Goal: Book appointment/travel/reservation

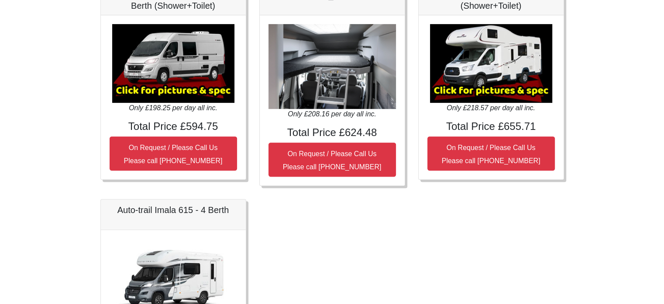
scroll to position [349, 0]
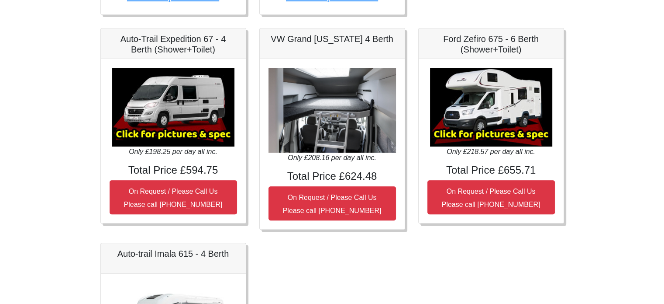
click at [491, 107] on img at bounding box center [491, 107] width 122 height 79
click at [487, 123] on img at bounding box center [491, 107] width 122 height 79
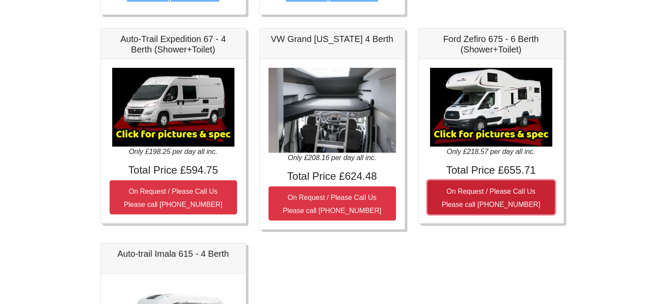
click at [494, 187] on small "On Request / Please Call Us Please call 0044 (0)1942 821080" at bounding box center [491, 197] width 99 height 21
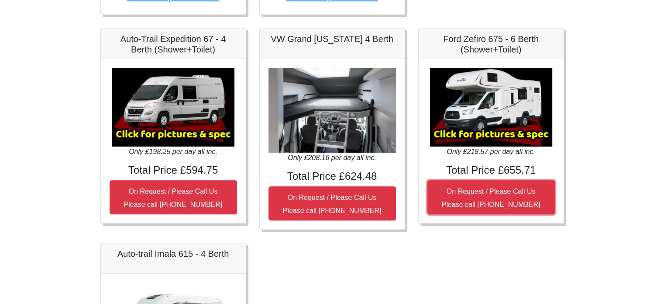
scroll to position [306, 0]
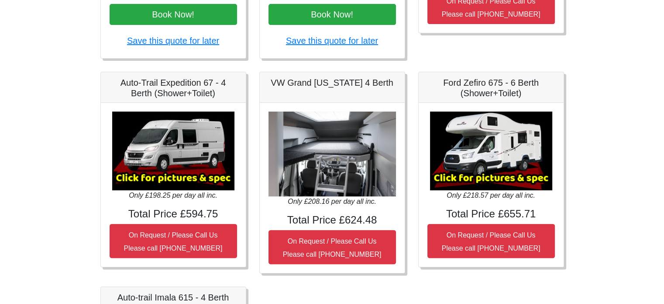
click at [472, 85] on h5 "Ford Zefiro 675 - 6 Berth (Shower+Toilet)" at bounding box center [492, 87] width 128 height 21
click at [470, 173] on img at bounding box center [491, 150] width 122 height 79
click at [473, 162] on img at bounding box center [491, 150] width 122 height 79
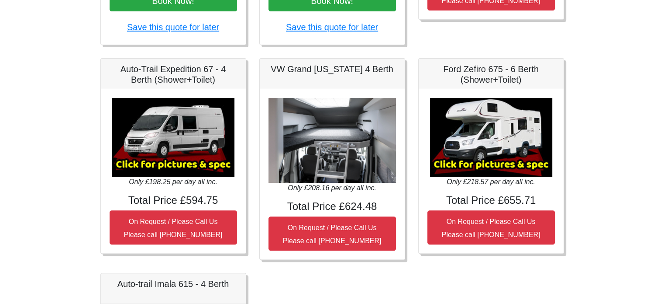
scroll to position [349, 0]
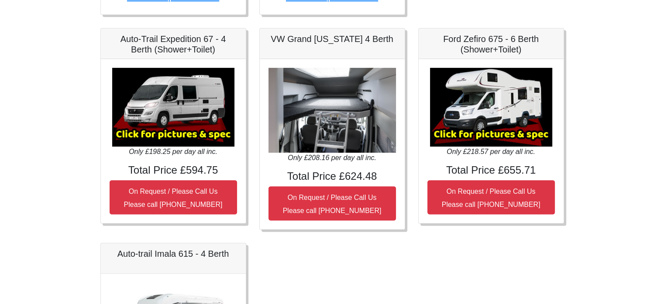
click at [496, 124] on img at bounding box center [491, 107] width 122 height 79
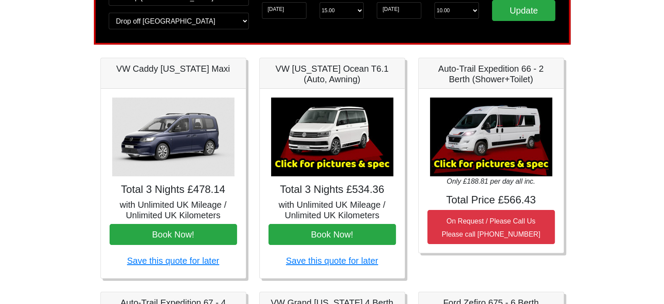
scroll to position [0, 0]
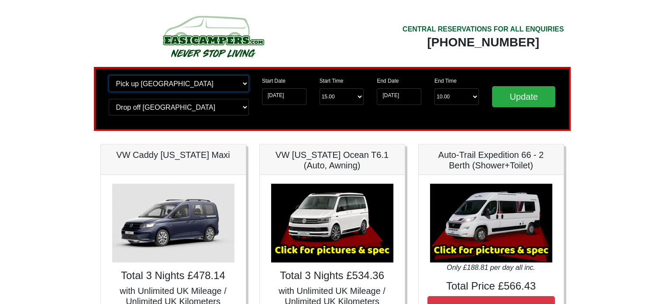
click at [246, 83] on select "Change pick up location? Pick up Manchester Airport Birmingham Airport Blackbur…" at bounding box center [179, 83] width 140 height 17
click at [245, 84] on select "Change pick up location? Pick up Manchester Airport Birmingham Airport Blackbur…" at bounding box center [179, 83] width 140 height 17
select select "QUE1"
click at [109, 75] on select "Change pick up location? Pick up Manchester Airport Birmingham Airport Blackbur…" at bounding box center [179, 83] width 140 height 17
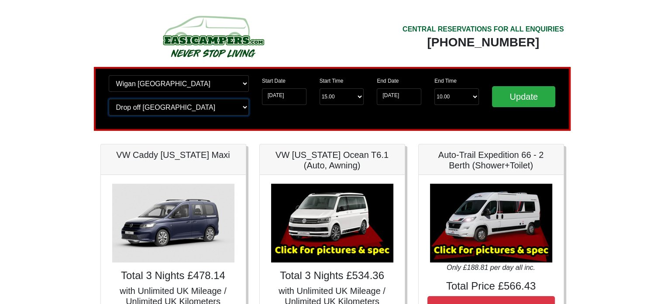
click at [242, 108] on select "Change drop off location? Drop off Manchester Airport Birmingham Airport Blackb…" at bounding box center [179, 107] width 140 height 17
select select "QUE1"
click at [109, 99] on select "Change drop off location? Drop off Manchester Airport Birmingham Airport Blackb…" at bounding box center [179, 107] width 140 height 17
click at [521, 97] on input "Update" at bounding box center [524, 96] width 64 height 21
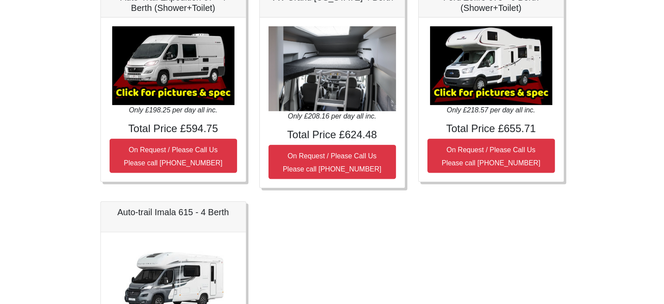
scroll to position [393, 0]
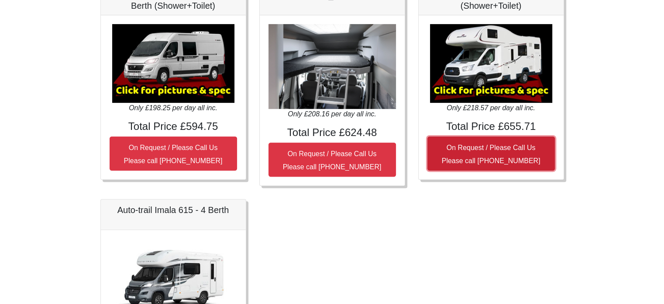
click at [497, 144] on small "On Request / Please Call Us Please call 0044 (0)1942 821080" at bounding box center [491, 154] width 99 height 21
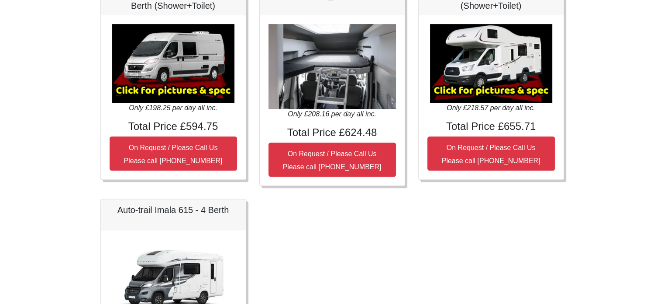
click at [511, 71] on img at bounding box center [491, 63] width 122 height 79
click at [511, 73] on img at bounding box center [491, 63] width 122 height 79
click at [512, 73] on img at bounding box center [491, 63] width 122 height 79
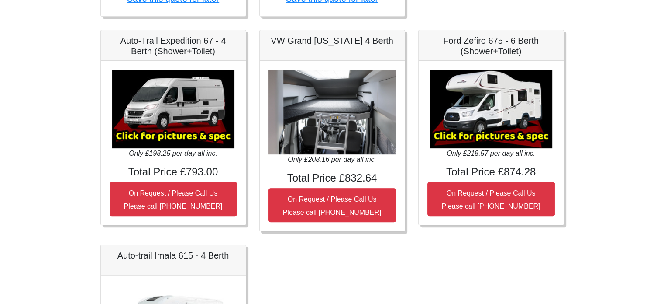
scroll to position [349, 0]
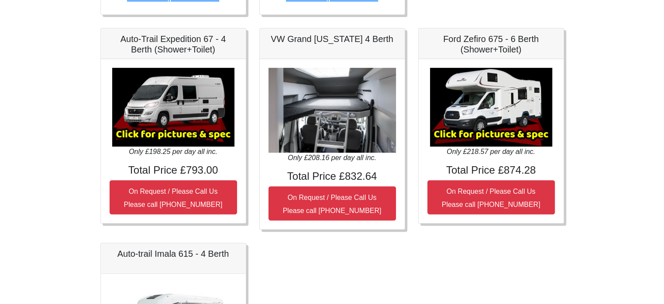
click at [516, 124] on img at bounding box center [491, 107] width 122 height 79
drag, startPoint x: 482, startPoint y: 46, endPoint x: 478, endPoint y: 40, distance: 6.9
click at [482, 45] on h5 "Ford Zefiro 675 - 6 Berth (Shower+Toilet)" at bounding box center [492, 44] width 128 height 21
click at [478, 40] on h5 "Ford Zefiro 675 - 6 Berth (Shower+Toilet)" at bounding box center [492, 44] width 128 height 21
click at [463, 121] on img at bounding box center [491, 107] width 122 height 79
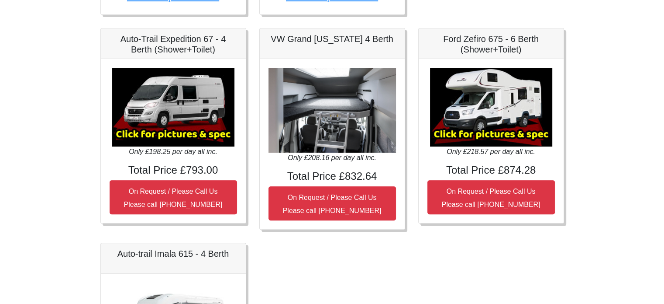
click at [463, 121] on img at bounding box center [491, 107] width 122 height 79
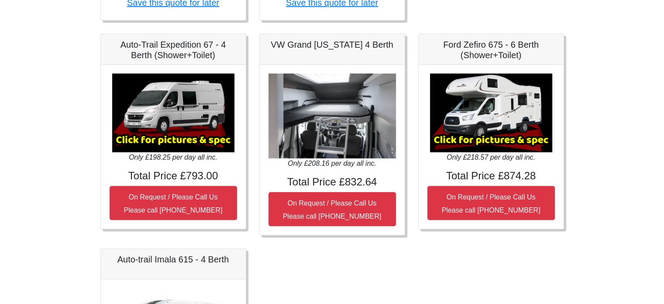
scroll to position [254, 0]
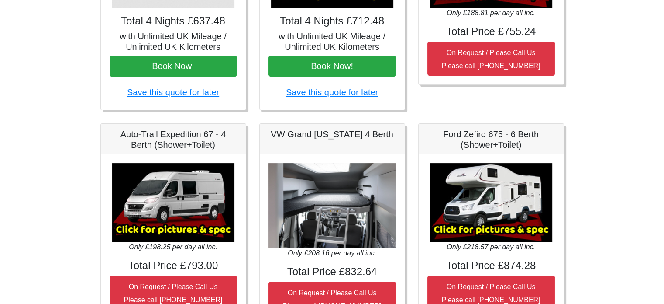
click at [479, 217] on img at bounding box center [491, 202] width 122 height 79
click at [478, 216] on img at bounding box center [491, 202] width 122 height 79
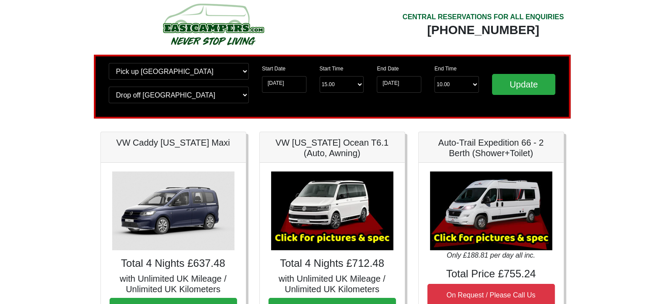
scroll to position [0, 0]
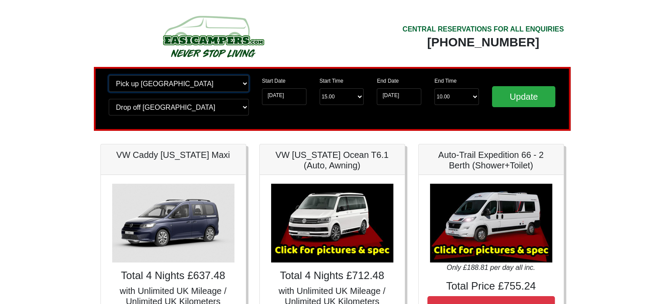
drag, startPoint x: 243, startPoint y: 80, endPoint x: 239, endPoint y: 84, distance: 5.9
click at [243, 80] on select "Change pick up location? Pick up [GEOGRAPHIC_DATA] [GEOGRAPHIC_DATA] [GEOGRAPHI…" at bounding box center [179, 83] width 140 height 17
select select "QUE1"
click at [109, 75] on select "Change pick up location? Pick up [GEOGRAPHIC_DATA] [GEOGRAPHIC_DATA] [GEOGRAPHI…" at bounding box center [179, 83] width 140 height 17
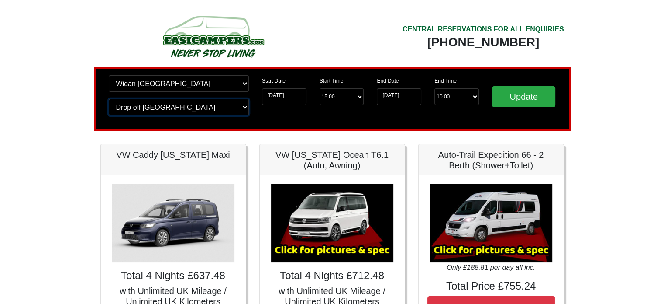
click at [216, 110] on select "Change drop off location? Drop off Edinburgh Birmingham Airport Blackburn Lanca…" at bounding box center [179, 107] width 140 height 17
select select "QUE1"
click at [109, 99] on select "Change drop off location? Drop off Edinburgh Birmingham Airport Blackburn Lanca…" at bounding box center [179, 107] width 140 height 17
click at [533, 93] on input "Update" at bounding box center [524, 96] width 64 height 21
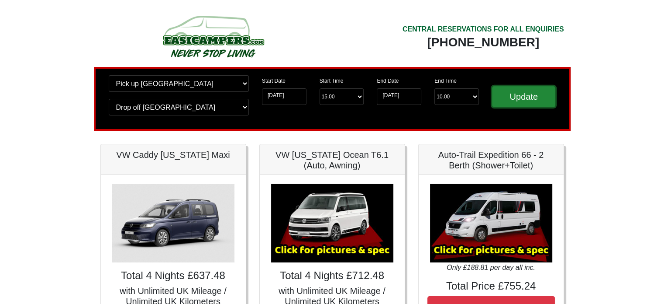
click at [511, 101] on input "Update" at bounding box center [524, 96] width 64 height 21
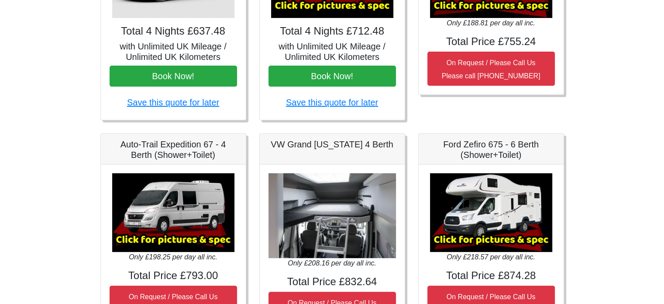
scroll to position [131, 0]
